Goal: Information Seeking & Learning: Understand process/instructions

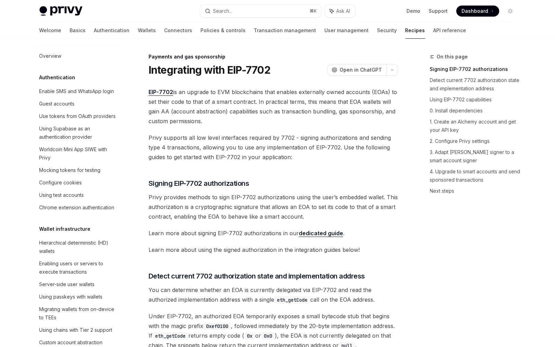
click at [310, 231] on link "dedicated guide" at bounding box center [321, 233] width 44 height 7
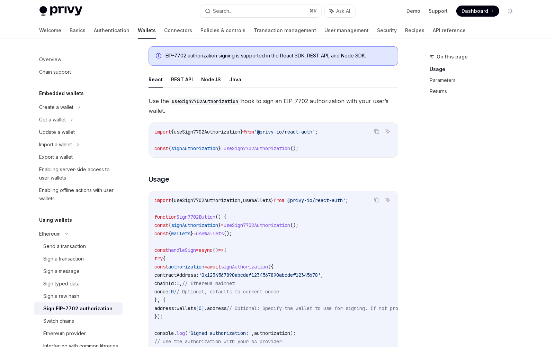
scroll to position [114, 0]
click at [253, 147] on span "useSign7702Authorization" at bounding box center [257, 148] width 66 height 6
click at [284, 149] on span "useSign7702Authorization" at bounding box center [257, 148] width 66 height 6
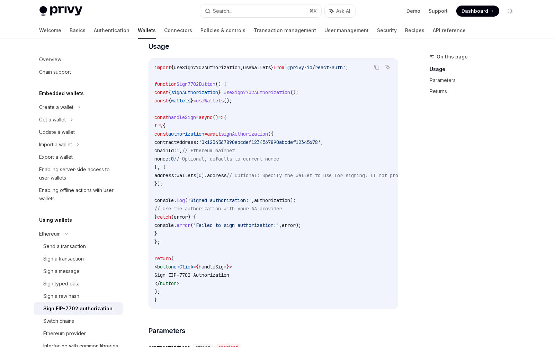
scroll to position [240, 0]
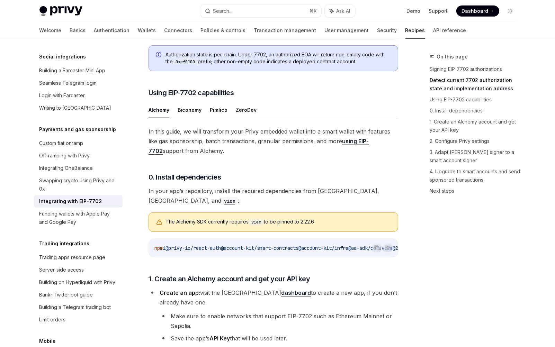
scroll to position [400, 0]
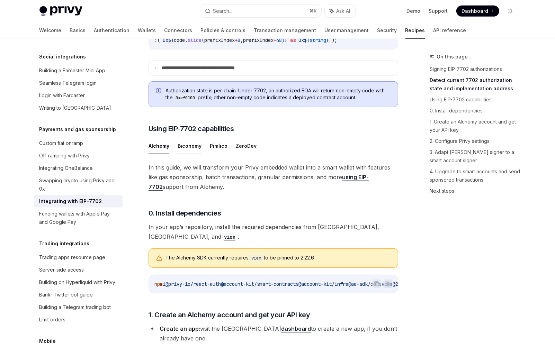
click at [183, 154] on button "Biconomy" at bounding box center [190, 146] width 24 height 16
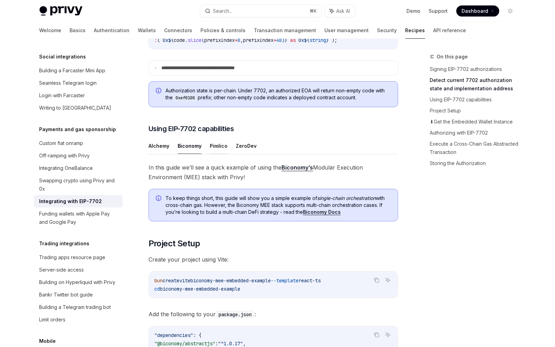
click at [222, 154] on button "Pimlico" at bounding box center [219, 146] width 18 height 16
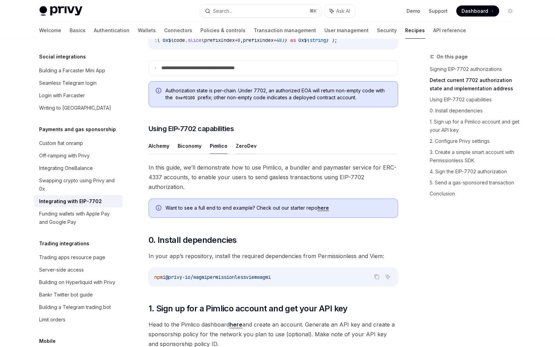
click at [252, 154] on button "ZeroDev" at bounding box center [246, 146] width 21 height 16
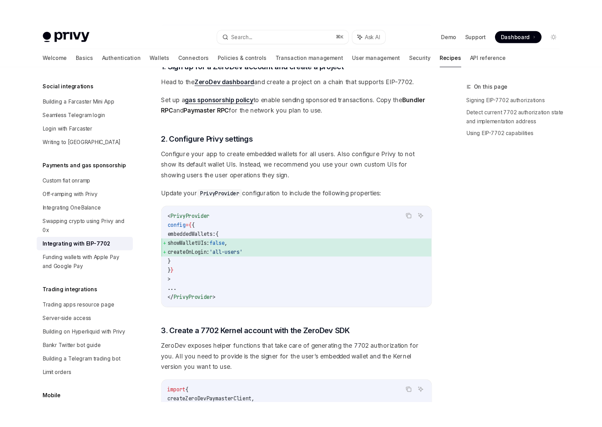
scroll to position [536, 0]
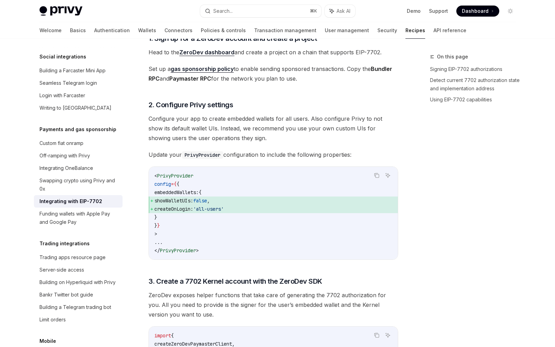
type textarea "*"
